Goal: Information Seeking & Learning: Compare options

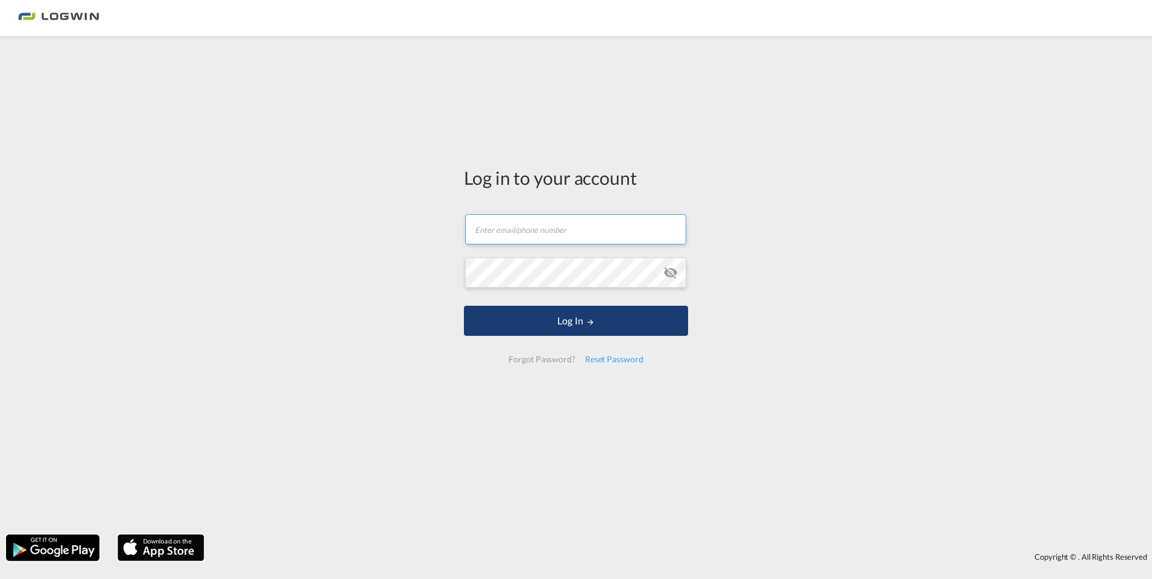
type input "[PERSON_NAME][EMAIL_ADDRESS][PERSON_NAME][DOMAIN_NAME]"
click at [530, 322] on button "Log In" at bounding box center [576, 321] width 224 height 30
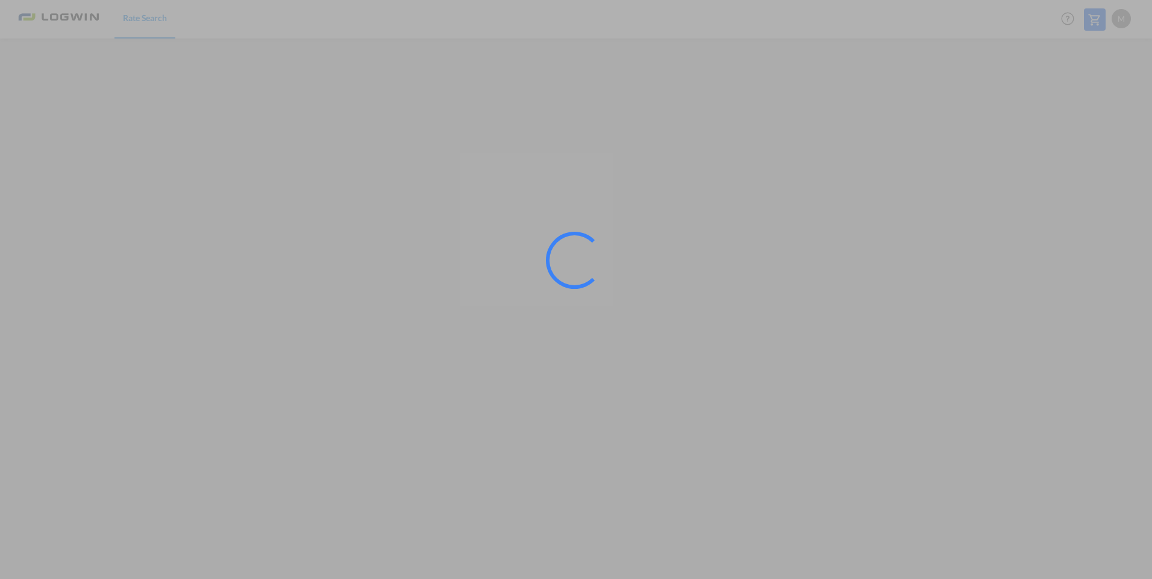
click at [173, 500] on div at bounding box center [576, 289] width 1152 height 579
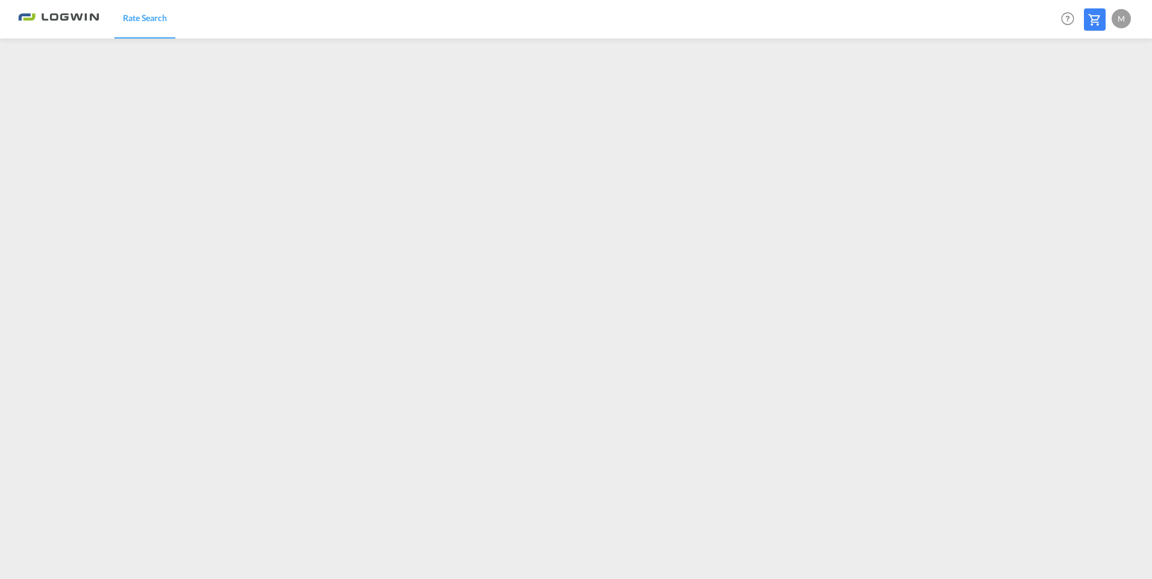
click at [149, 14] on span "Rate Search" at bounding box center [145, 18] width 44 height 10
